Goal: Information Seeking & Learning: Learn about a topic

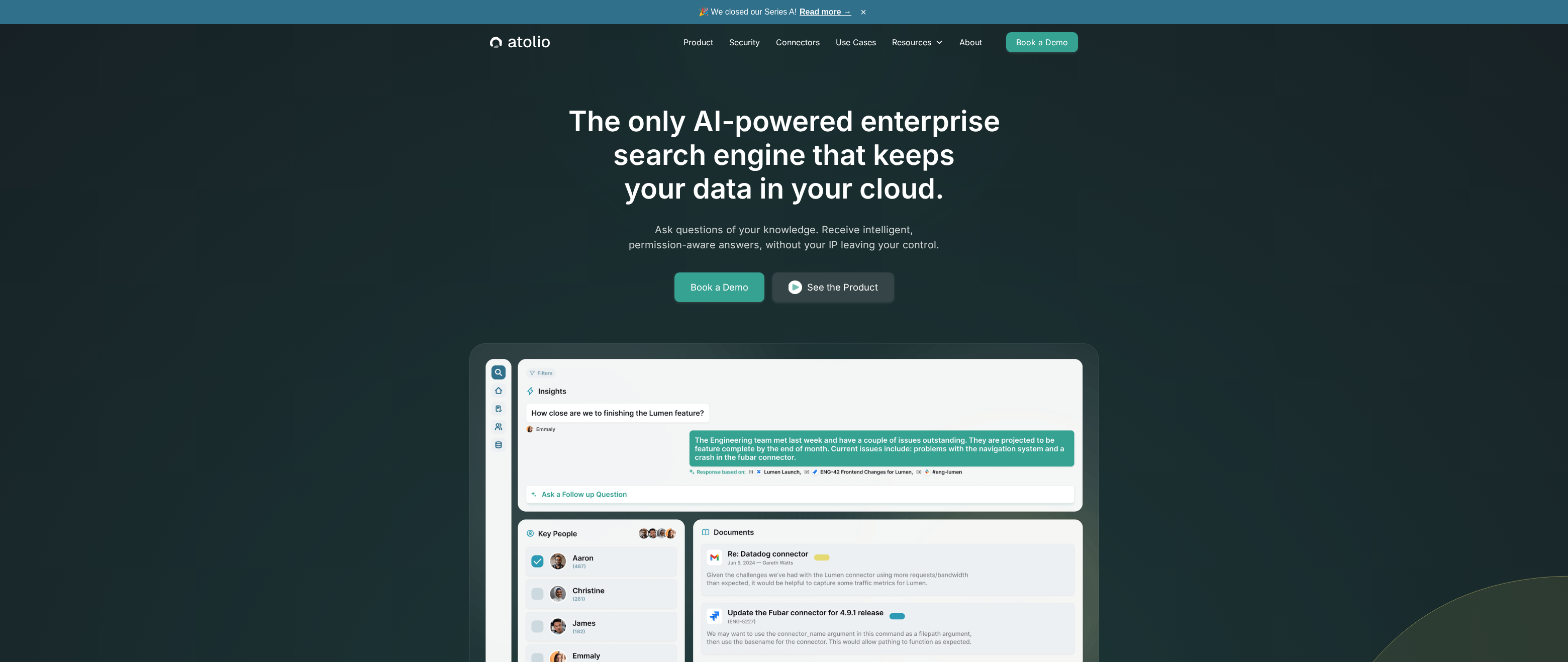
click at [235, 285] on div "The only AI-powered enterprise search engine that keeps your data in your cloud…" at bounding box center [784, 344] width 1568 height 688
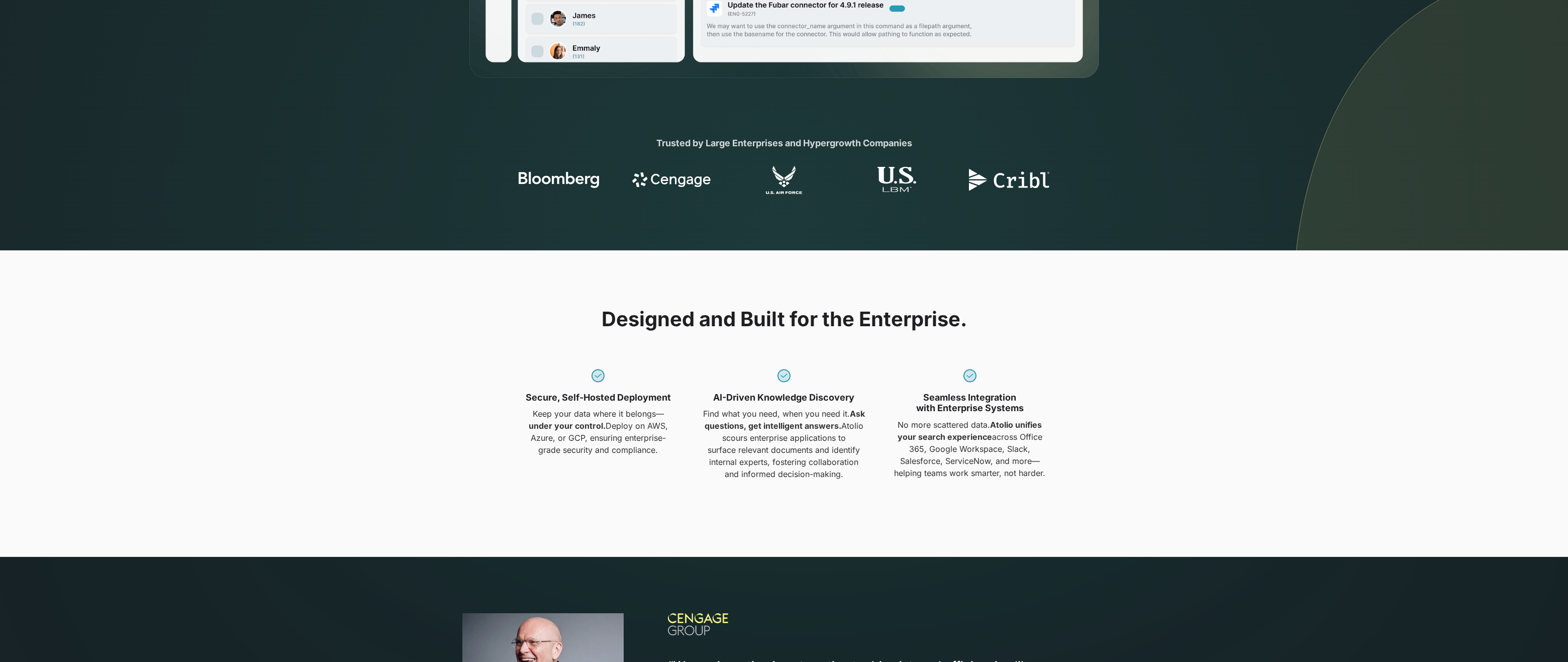
scroll to position [891, 0]
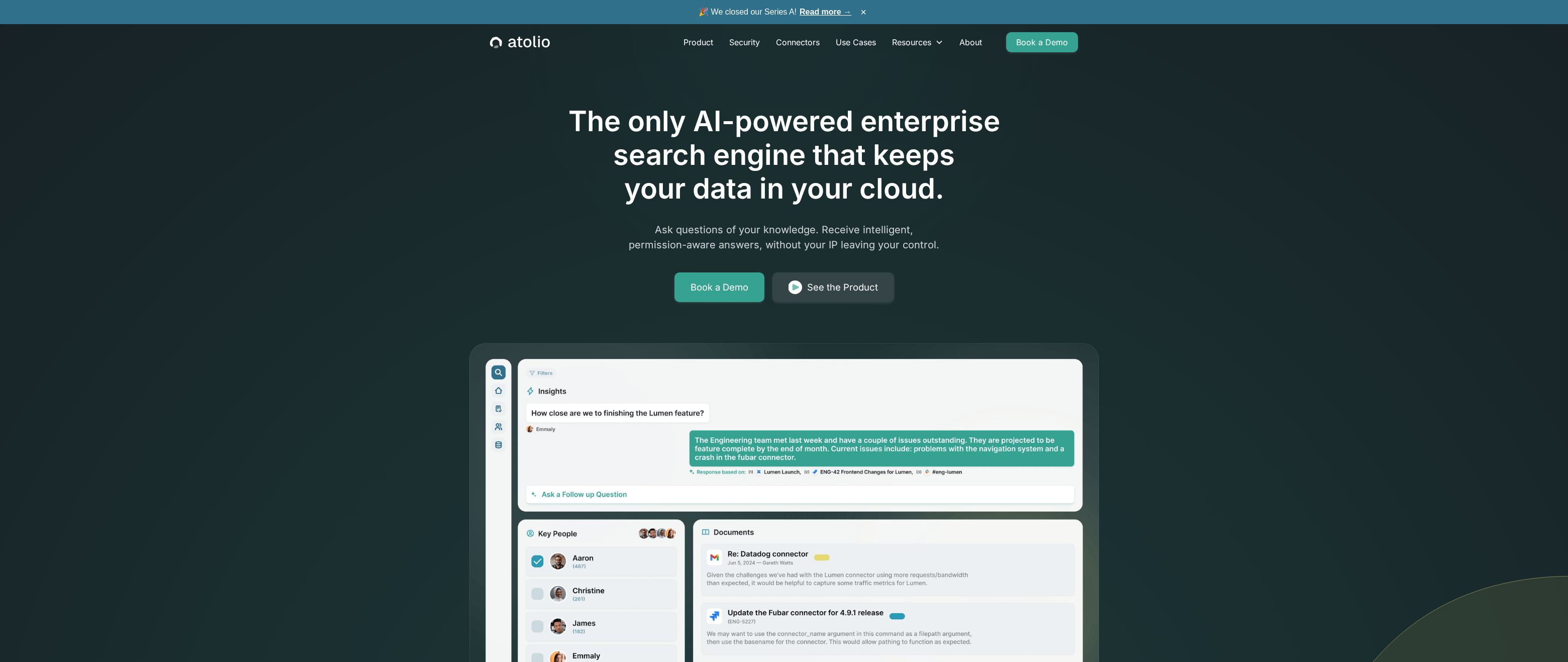
click at [307, 412] on div "The only AI-powered enterprise search engine that keeps your data in your cloud…" at bounding box center [784, 344] width 1568 height 688
click at [690, 46] on link "Product" at bounding box center [698, 42] width 46 height 20
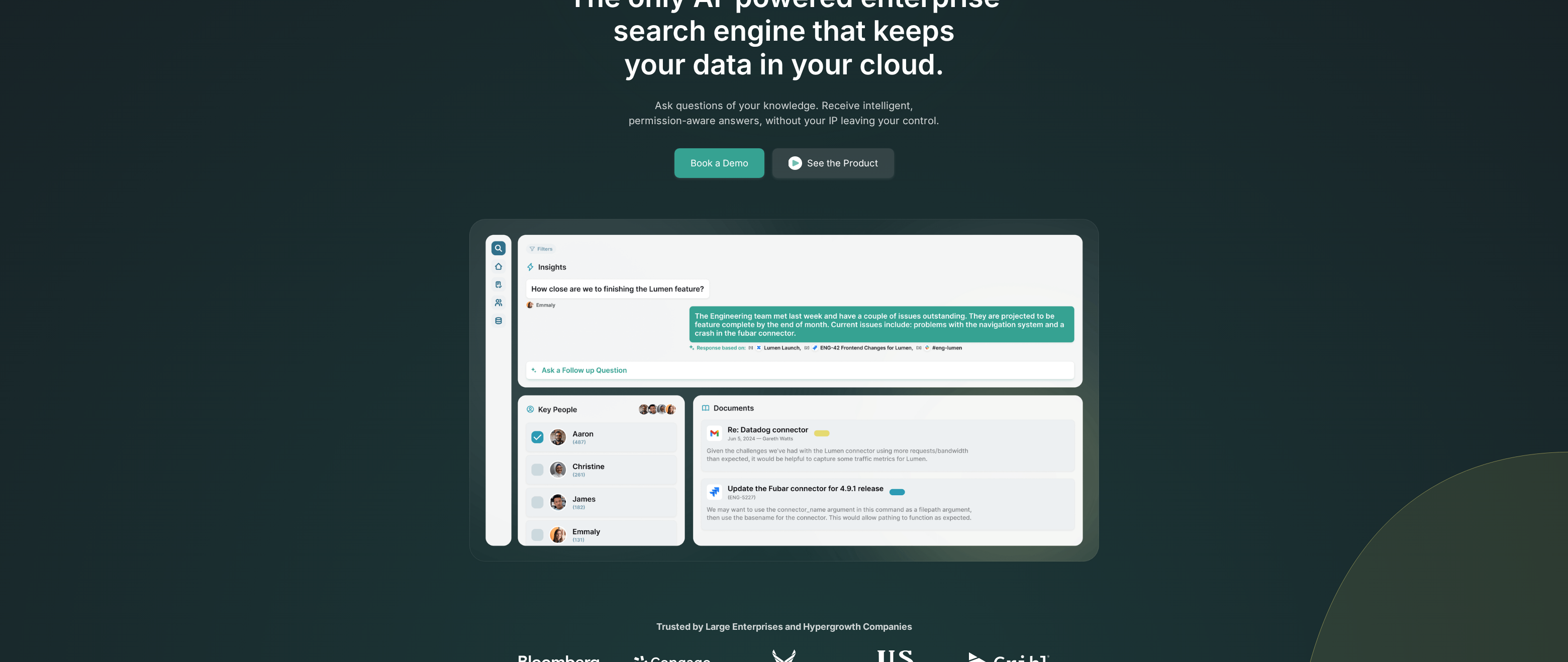
scroll to position [205, 0]
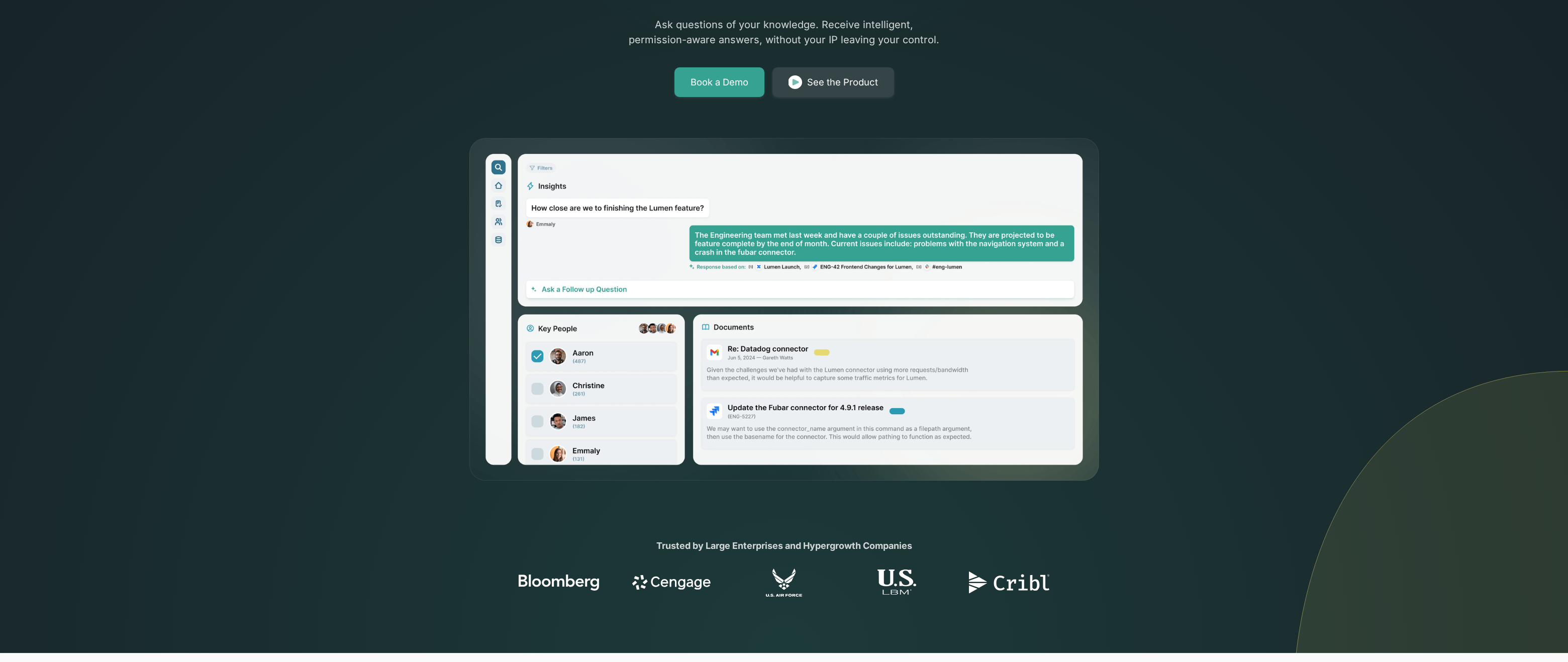
drag, startPoint x: 500, startPoint y: 586, endPoint x: 600, endPoint y: 581, distance: 100.1
click at [600, 581] on div at bounding box center [784, 582] width 1568 height 28
click at [600, 581] on div at bounding box center [559, 582] width 101 height 28
drag, startPoint x: 607, startPoint y: 583, endPoint x: 583, endPoint y: 581, distance: 24.1
click at [580, 581] on div at bounding box center [559, 582] width 101 height 28
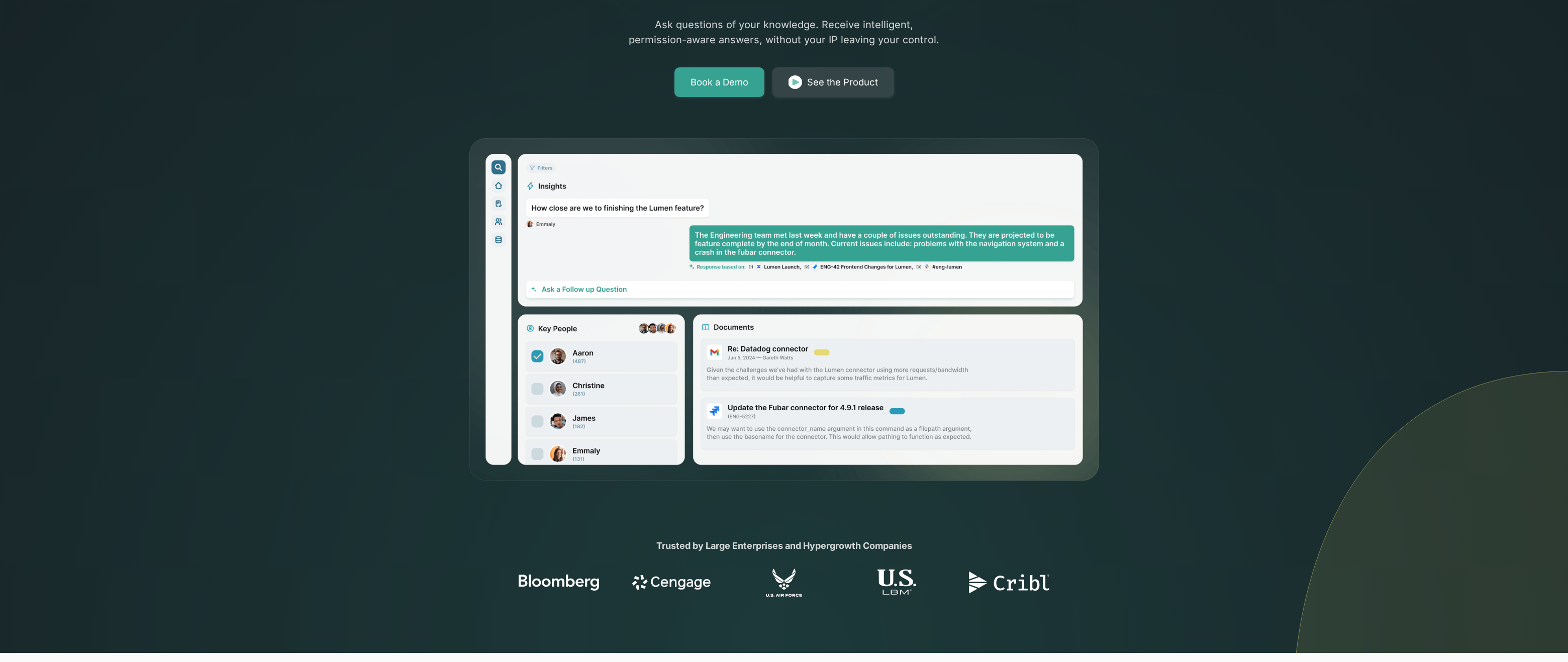
click at [607, 588] on div at bounding box center [559, 582] width 101 height 28
drag, startPoint x: 607, startPoint y: 586, endPoint x: 507, endPoint y: 585, distance: 100.0
click at [507, 585] on div at bounding box center [784, 582] width 1568 height 28
click at [478, 580] on div at bounding box center [784, 582] width 1568 height 28
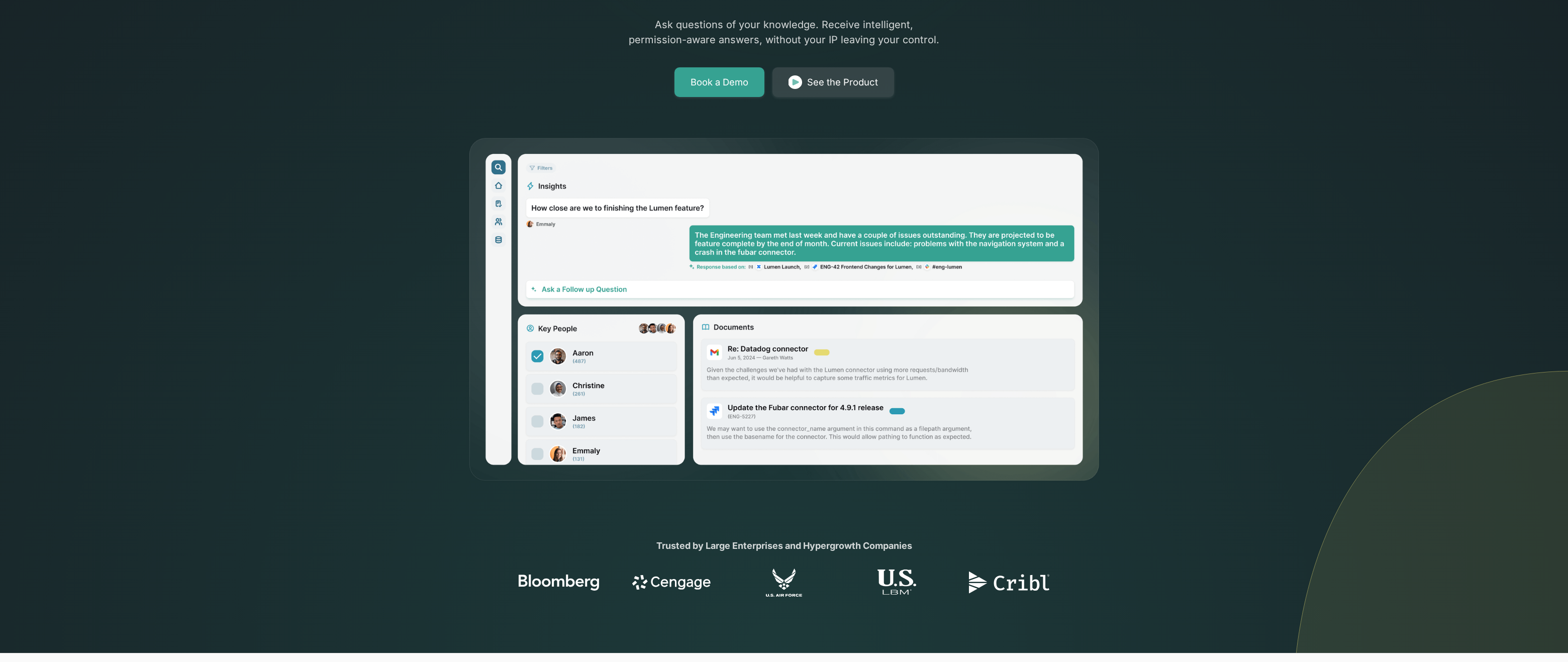
drag, startPoint x: 504, startPoint y: 579, endPoint x: 617, endPoint y: 579, distance: 113.0
click at [617, 579] on div at bounding box center [784, 582] width 1568 height 28
drag, startPoint x: 617, startPoint y: 579, endPoint x: 521, endPoint y: 580, distance: 96.0
click at [521, 580] on div at bounding box center [784, 582] width 551 height 28
click at [484, 580] on div at bounding box center [784, 582] width 1568 height 28
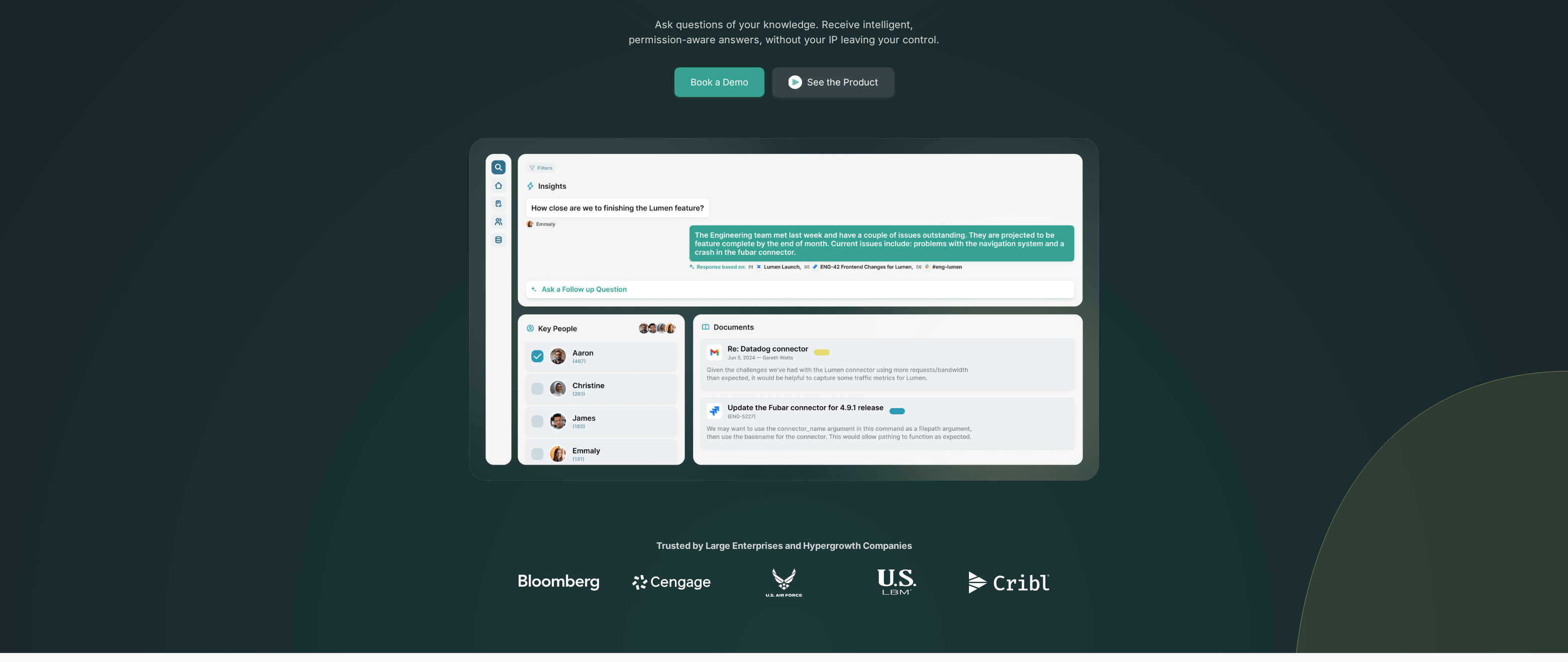
click at [397, 465] on div "The only AI-powered enterprise search engine that keeps your data in your cloud…" at bounding box center [784, 139] width 1568 height 688
click at [370, 306] on div "The only AI-powered enterprise search engine that keeps your data in your cloud…" at bounding box center [784, 139] width 1568 height 688
click at [344, 315] on div "The only AI-powered enterprise search engine that keeps your data in your cloud…" at bounding box center [784, 139] width 1568 height 688
click at [262, 294] on div "The only AI-powered enterprise search engine that keeps your data in your cloud…" at bounding box center [784, 139] width 1568 height 688
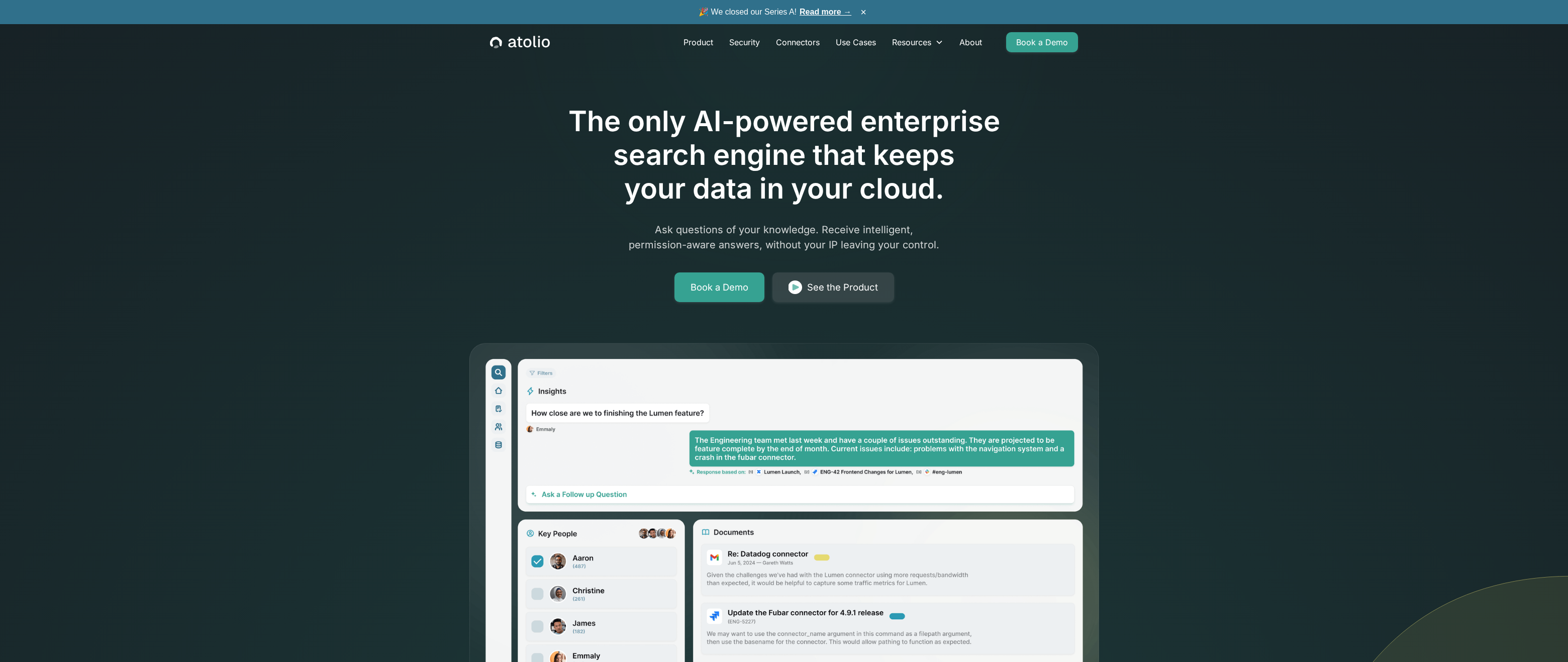
scroll to position [0, 0]
click at [520, 197] on div "The only AI-powered enterprise search engine that keeps your data in your cloud…" at bounding box center [784, 368] width 643 height 639
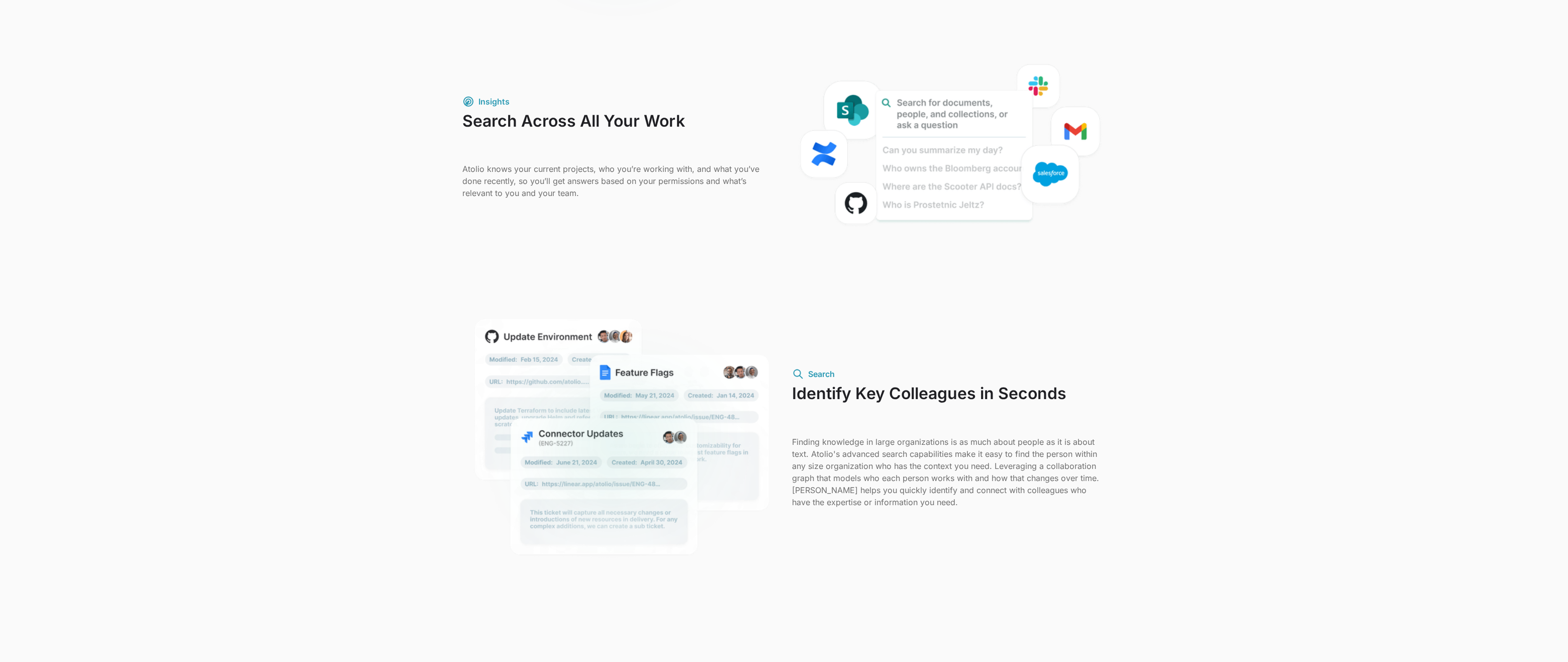
scroll to position [634, 0]
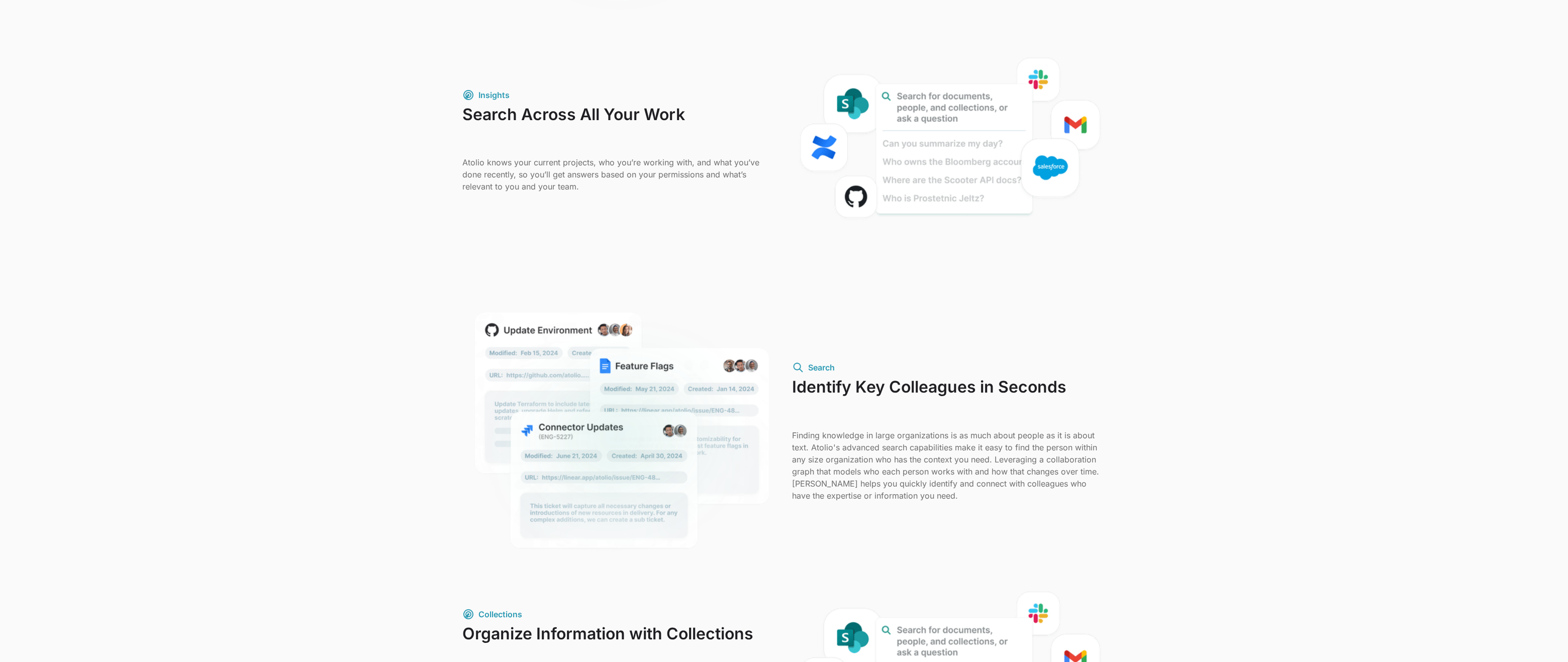
click at [352, 423] on div "Unlock the Power of Atolio: Advanced Features for Seamless Data Integration and…" at bounding box center [784, 211] width 1568 height 1214
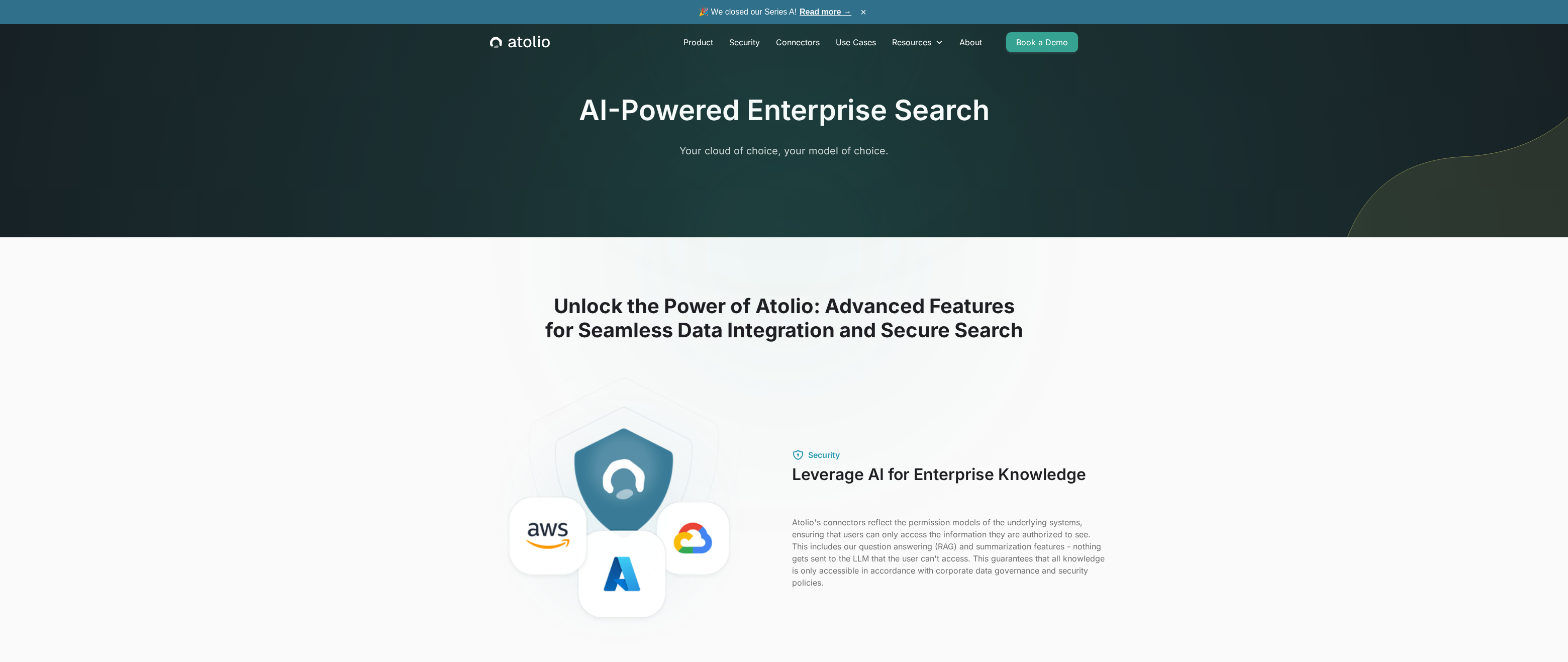
scroll to position [-2, 0]
